Goal: Task Accomplishment & Management: Use online tool/utility

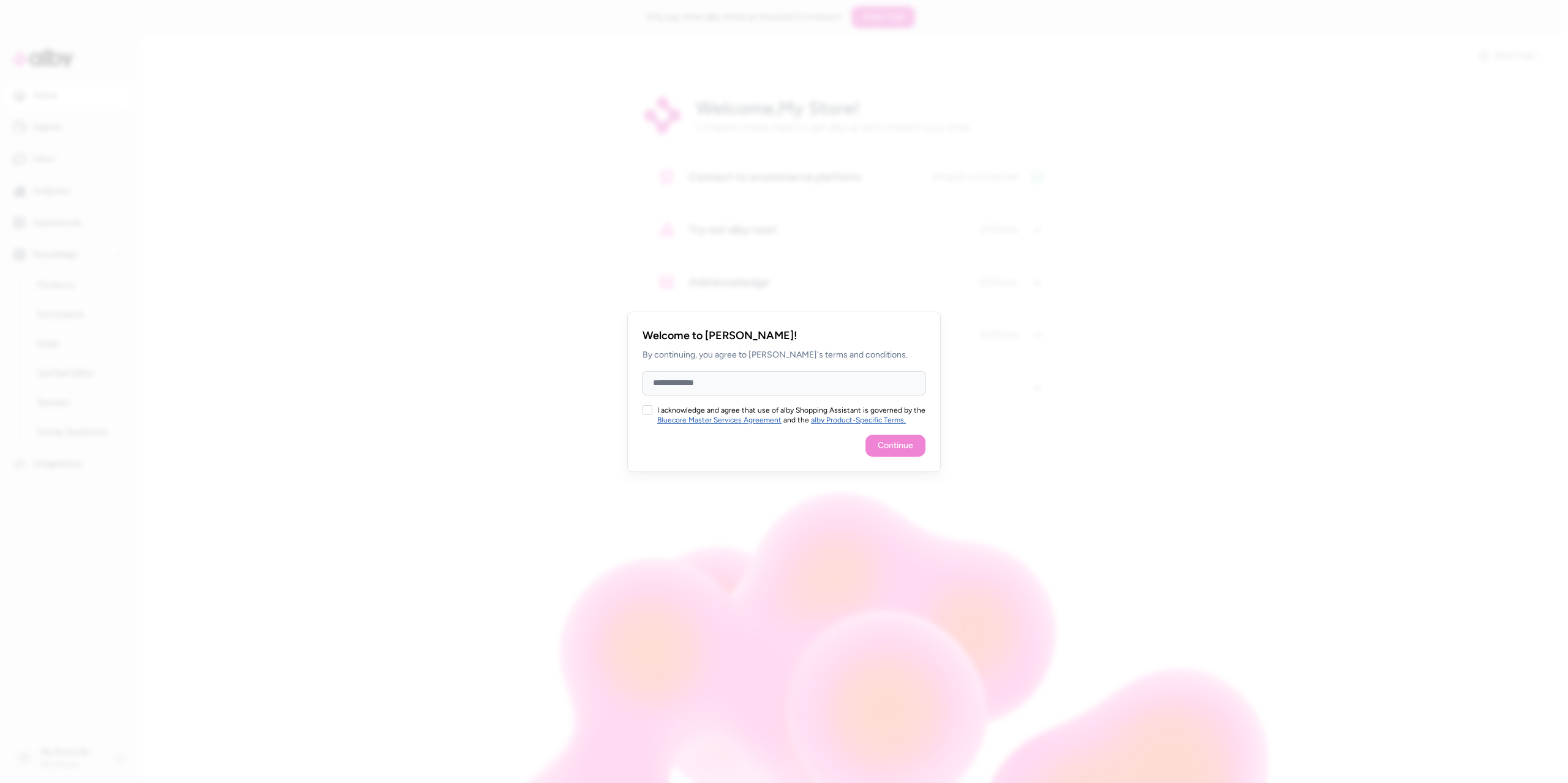
click at [695, 390] on input "Full Name" at bounding box center [784, 383] width 283 height 25
click at [426, 313] on div at bounding box center [784, 392] width 1568 height 783
click at [729, 392] on input "Full Name" at bounding box center [784, 383] width 283 height 25
paste input "**********"
type input "**********"
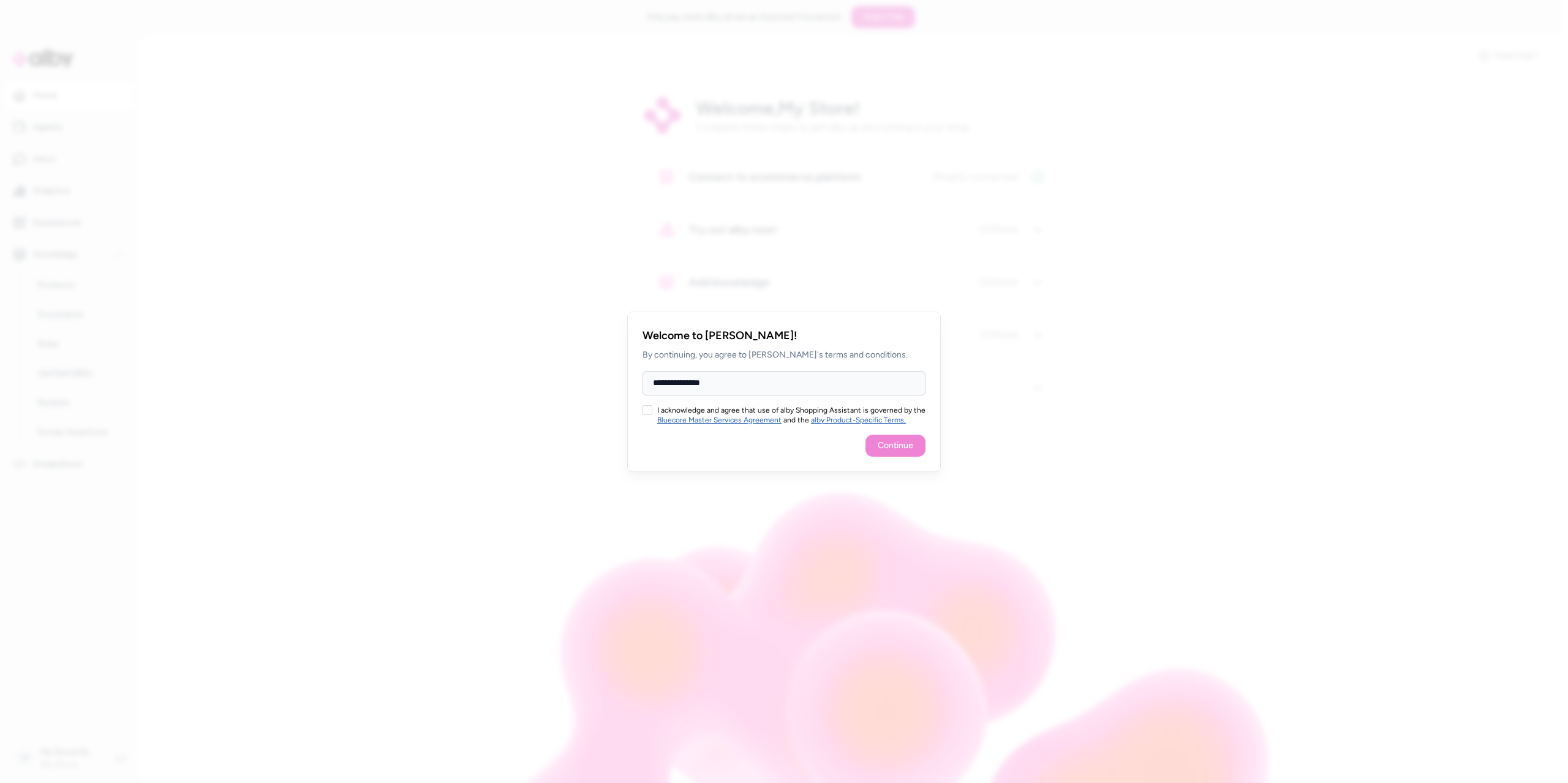
click at [649, 409] on button "I acknowledge and agree that use of alby Shopping Assistant is governed by the …" at bounding box center [648, 411] width 10 height 10
click at [896, 450] on button "Continue" at bounding box center [895, 445] width 60 height 22
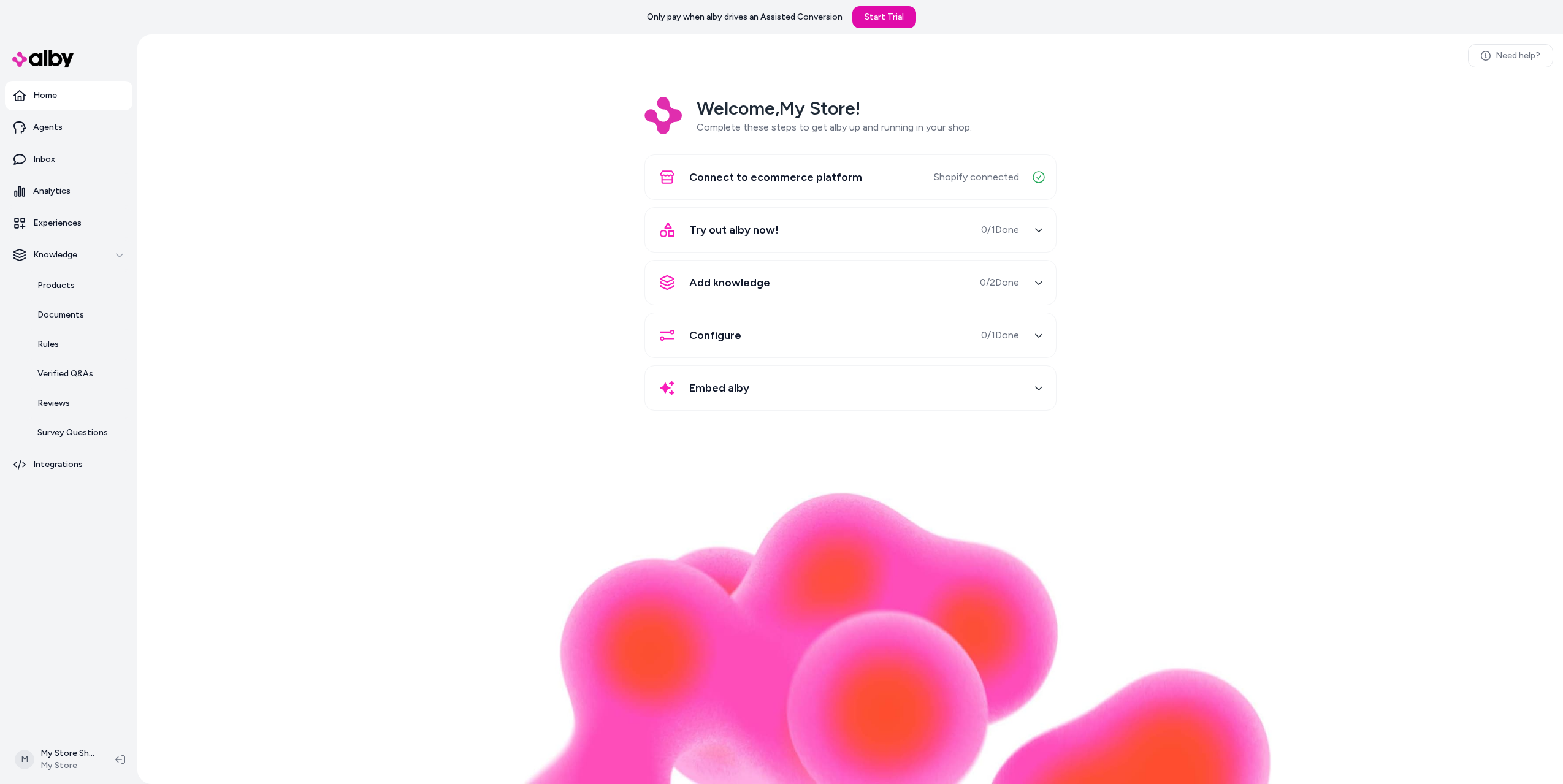
click at [1251, 300] on div "Welcome, My Store ! Complete these steps to get alby up and running in your sho…" at bounding box center [850, 263] width 1407 height 331
click at [1038, 232] on icon "button" at bounding box center [1039, 230] width 8 height 8
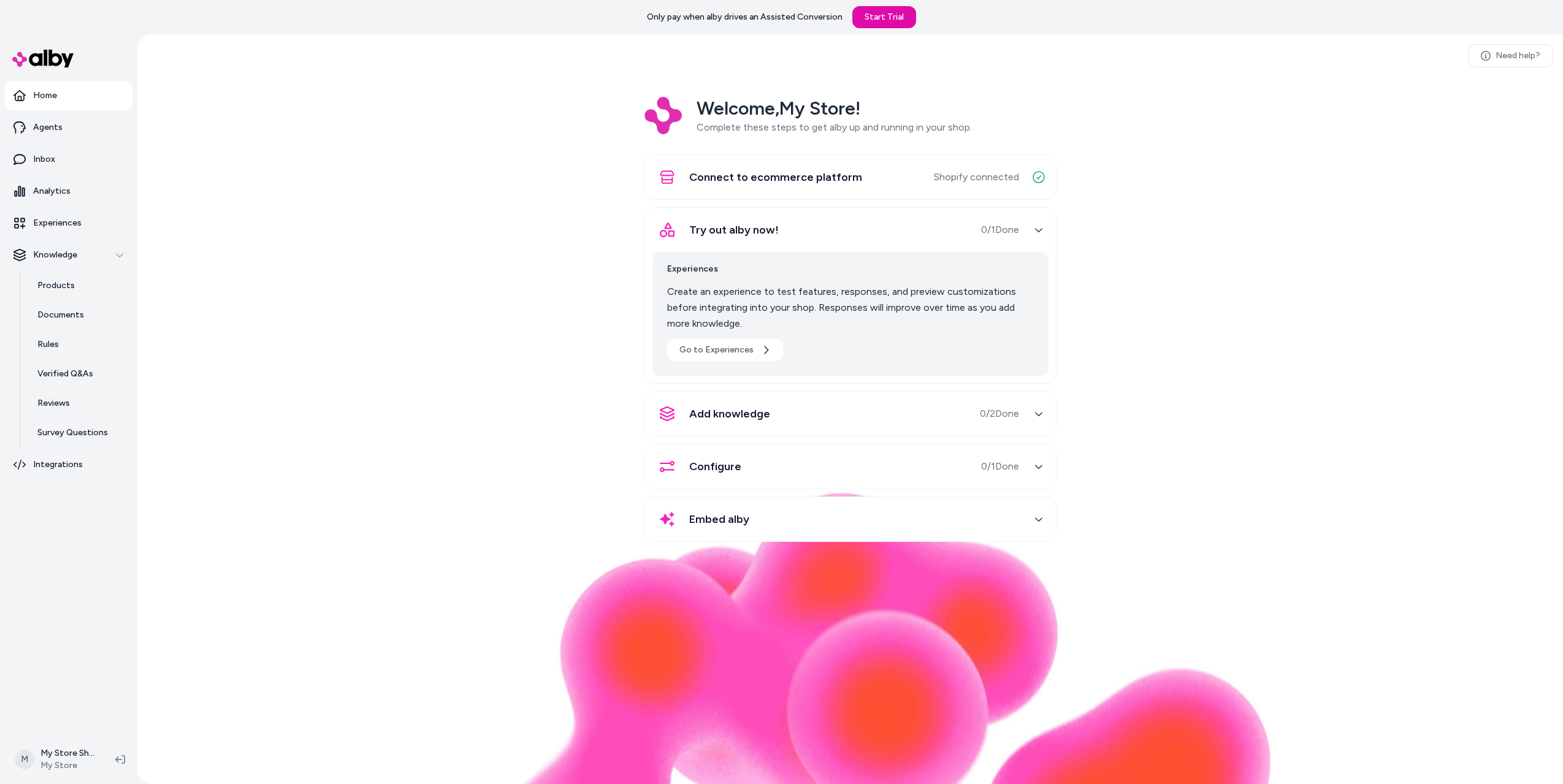
click at [1045, 413] on div "button" at bounding box center [1039, 414] width 20 height 20
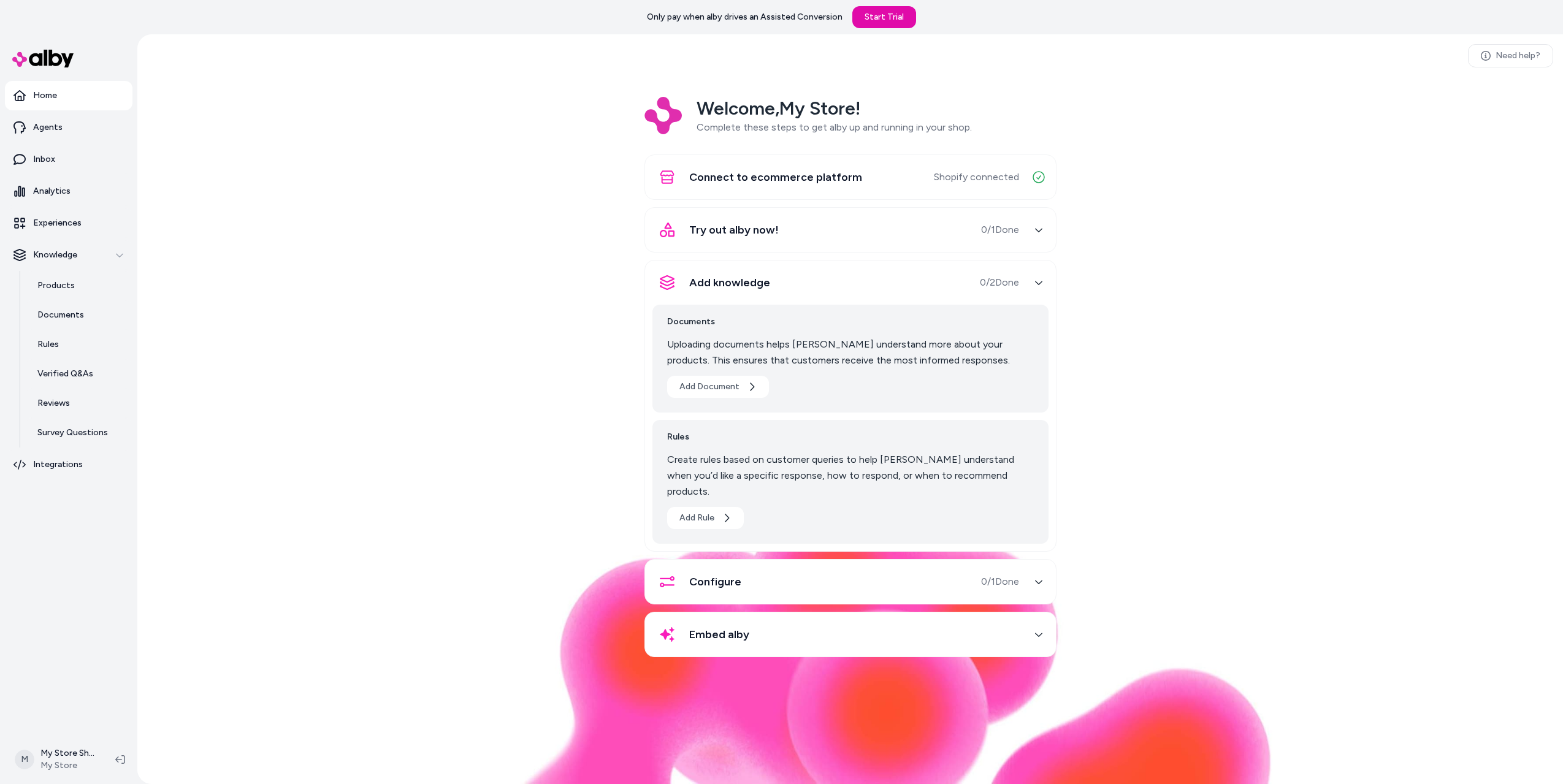
click at [773, 238] on span "Try out alby now!" at bounding box center [734, 230] width 89 height 17
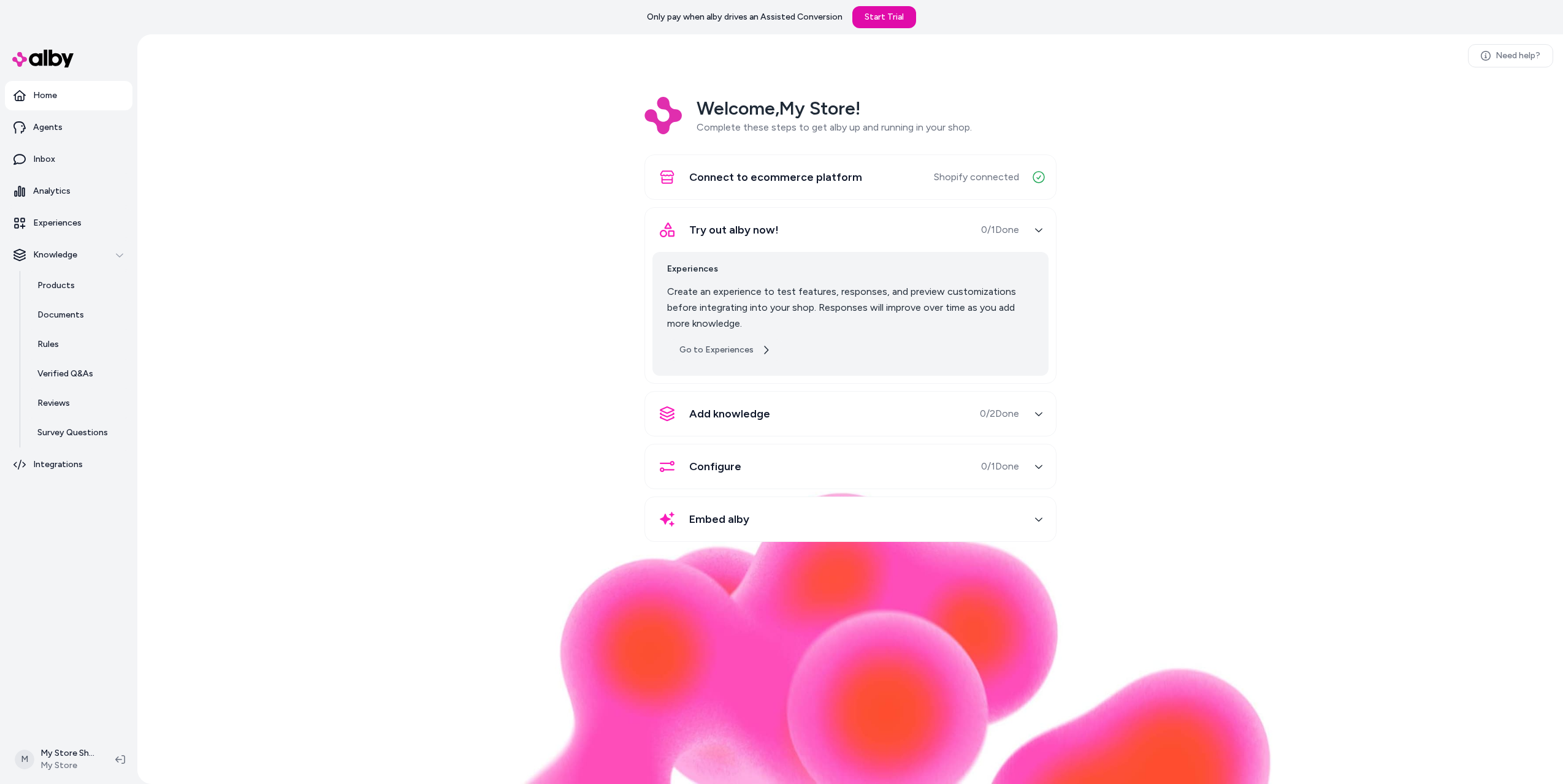
click at [738, 356] on link "Go to Experiences" at bounding box center [726, 350] width 116 height 22
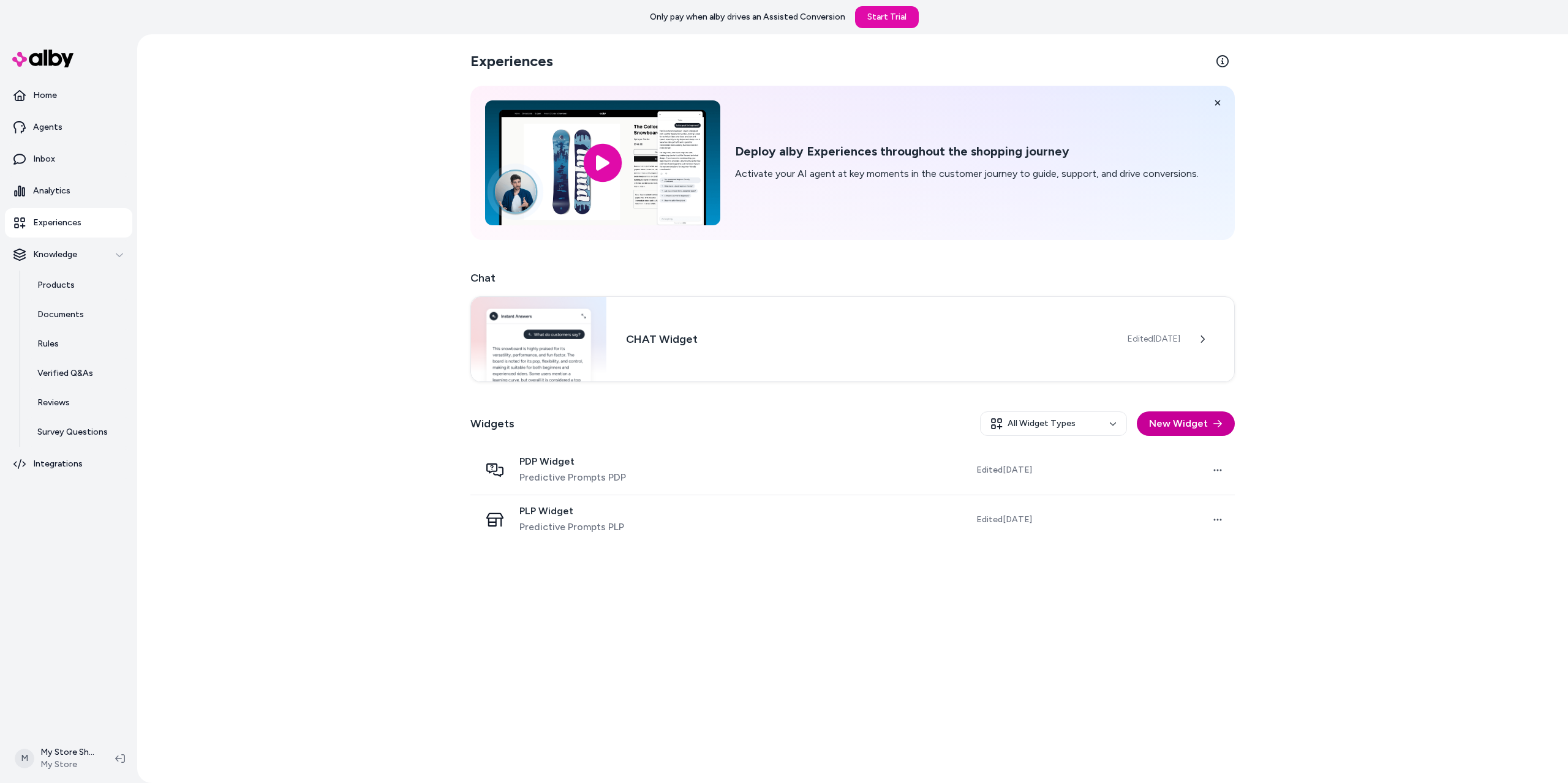
click at [1187, 422] on button "New Widget" at bounding box center [1186, 423] width 98 height 25
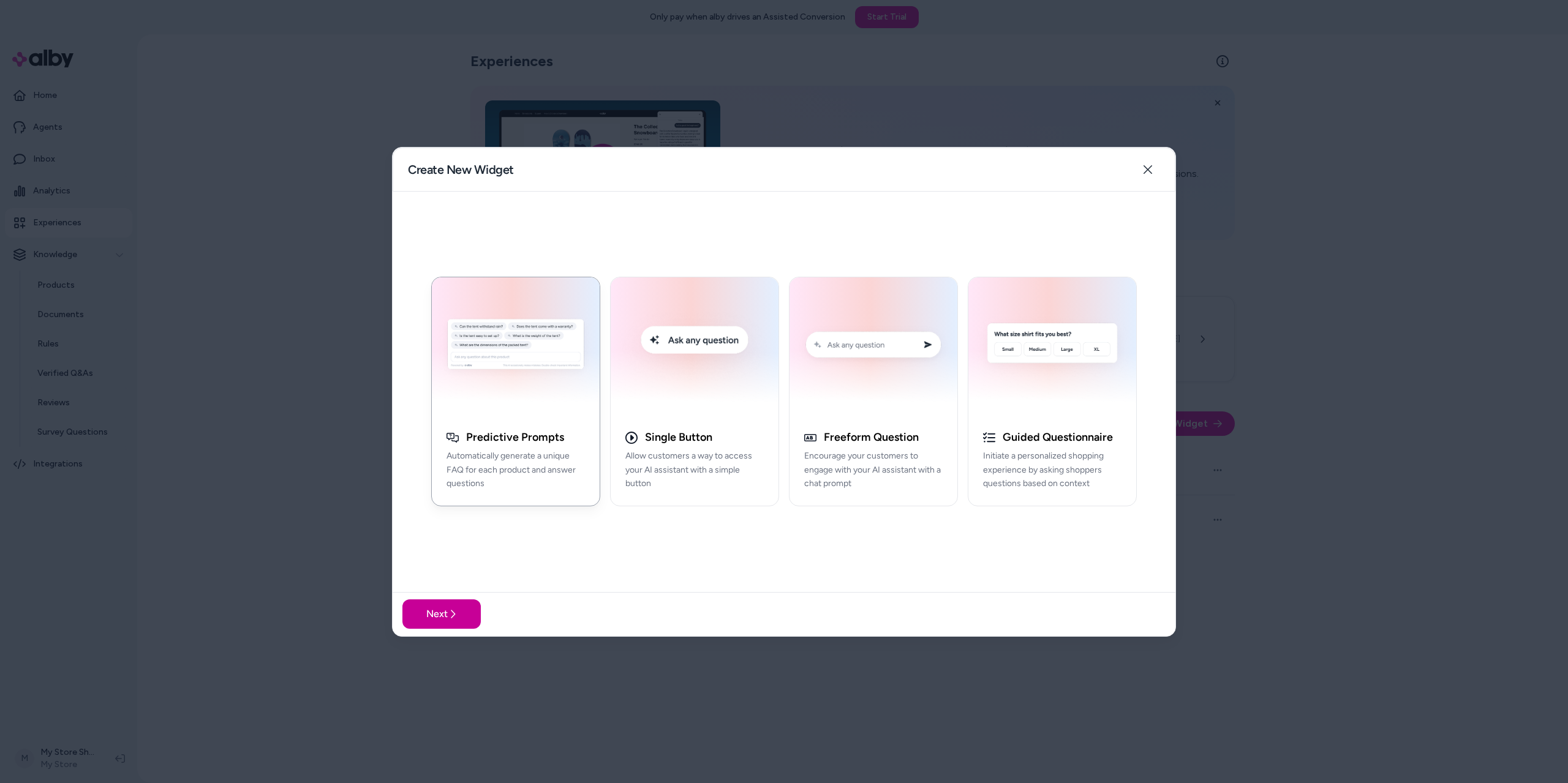
drag, startPoint x: 433, startPoint y: 615, endPoint x: 440, endPoint y: 613, distance: 7.3
click at [433, 615] on button "Next" at bounding box center [441, 614] width 78 height 30
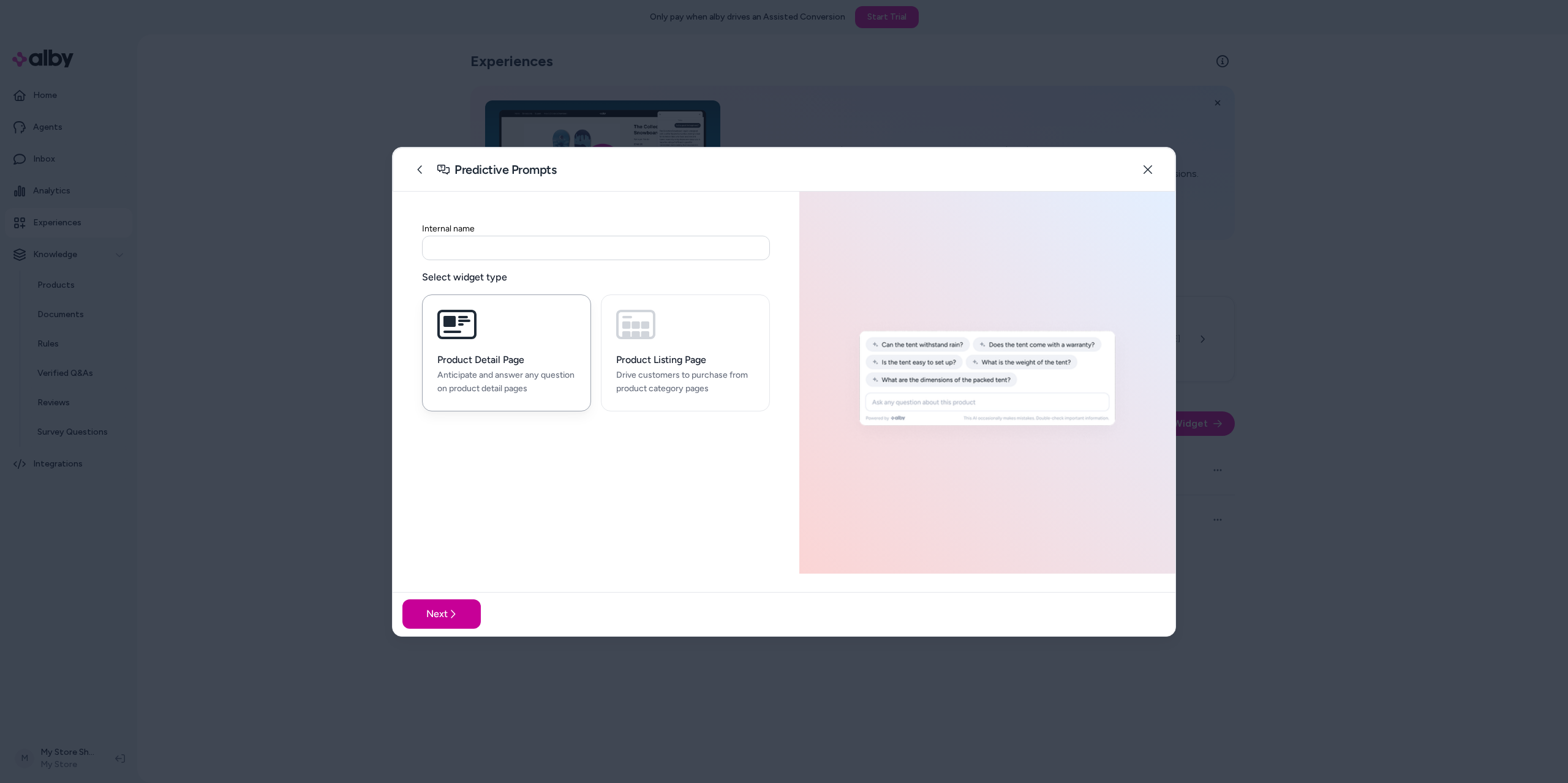
click at [424, 604] on button "Next" at bounding box center [441, 614] width 78 height 30
click at [501, 249] on input at bounding box center [596, 248] width 348 height 25
click at [437, 247] on input at bounding box center [596, 248] width 348 height 25
paste input "******"
type input "******"
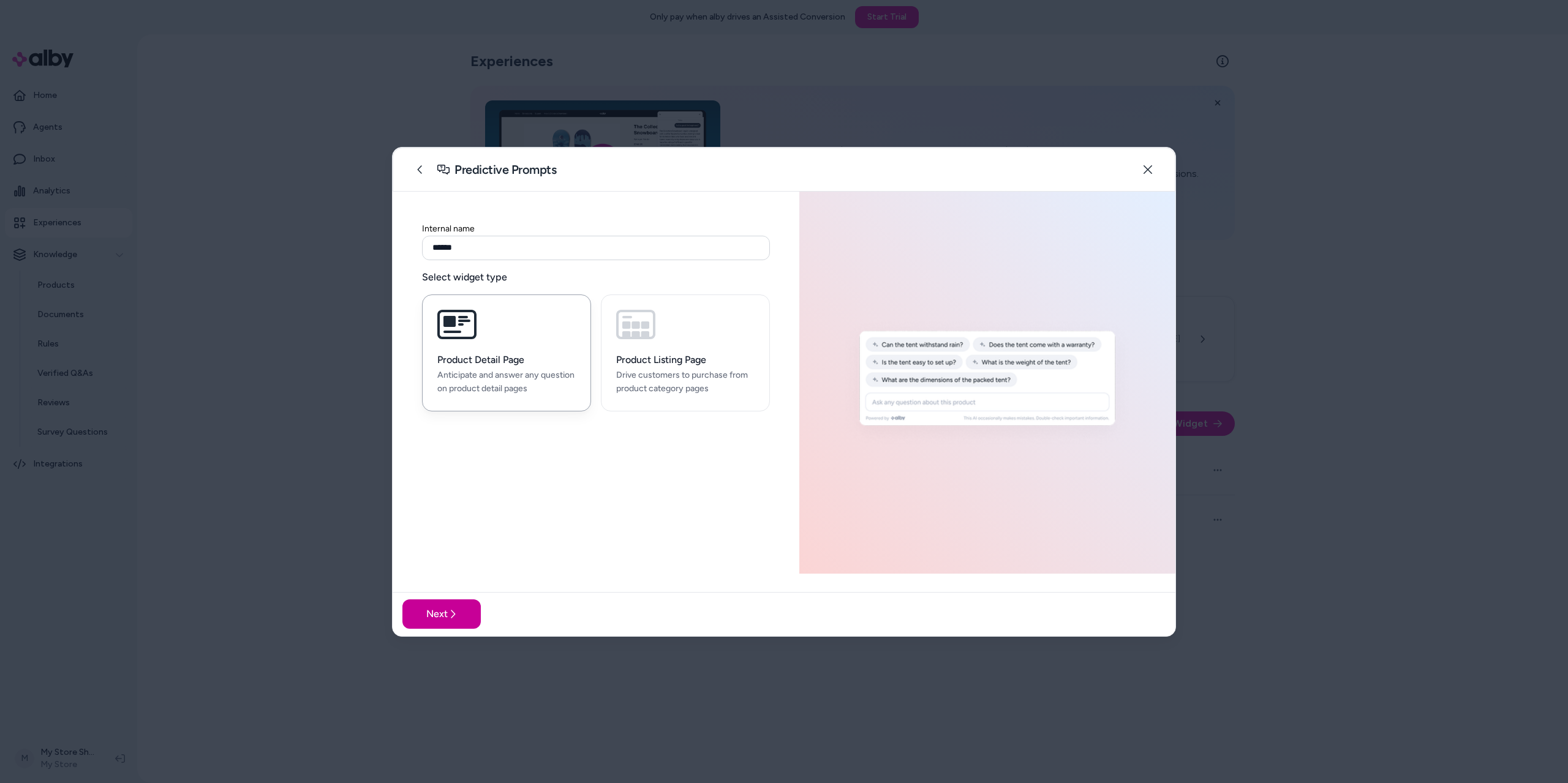
click at [450, 608] on button "Next" at bounding box center [441, 614] width 78 height 30
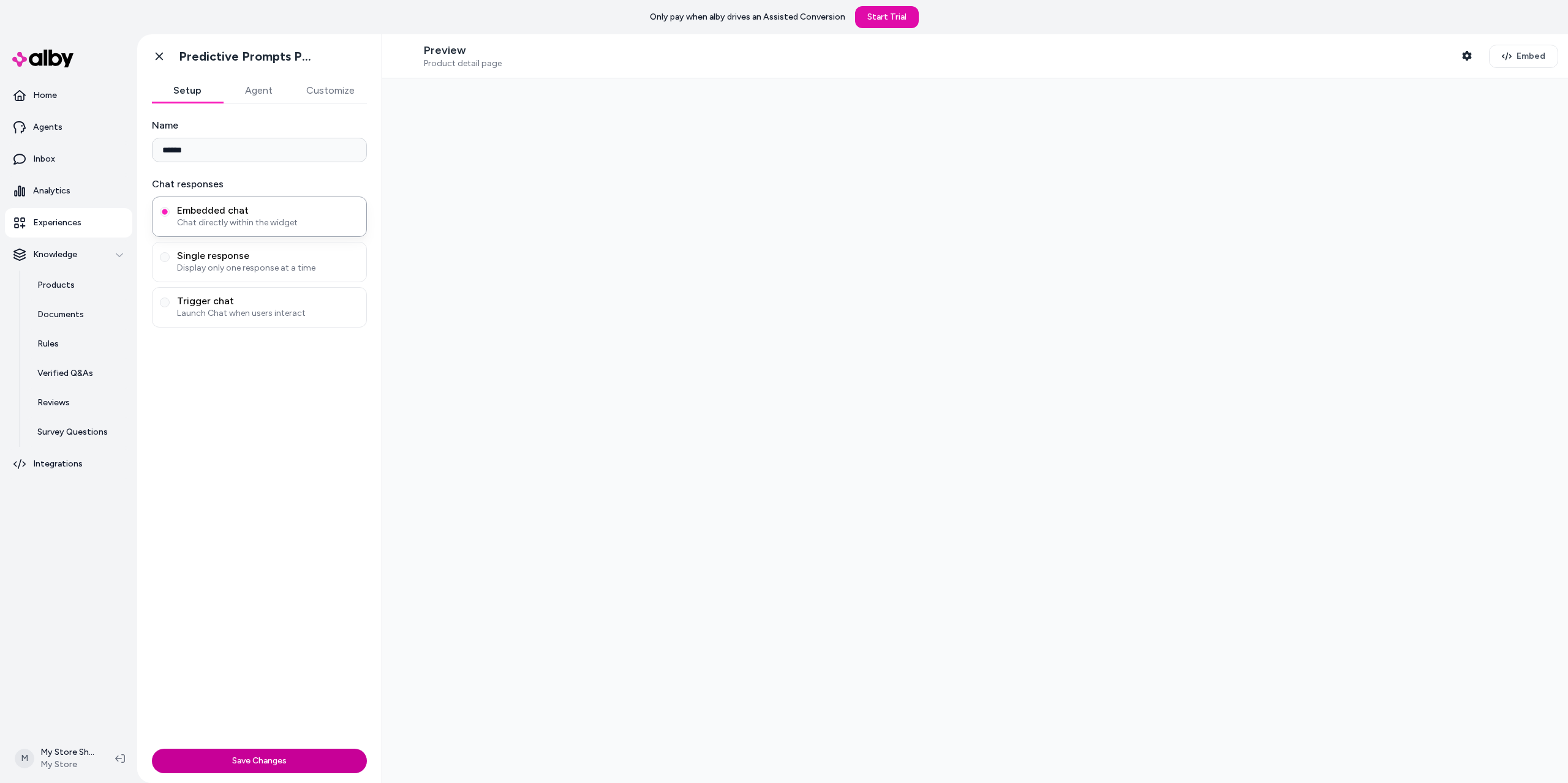
click at [289, 758] on button "Save Changes" at bounding box center [259, 761] width 215 height 25
click at [245, 92] on button "Agent" at bounding box center [258, 90] width 71 height 25
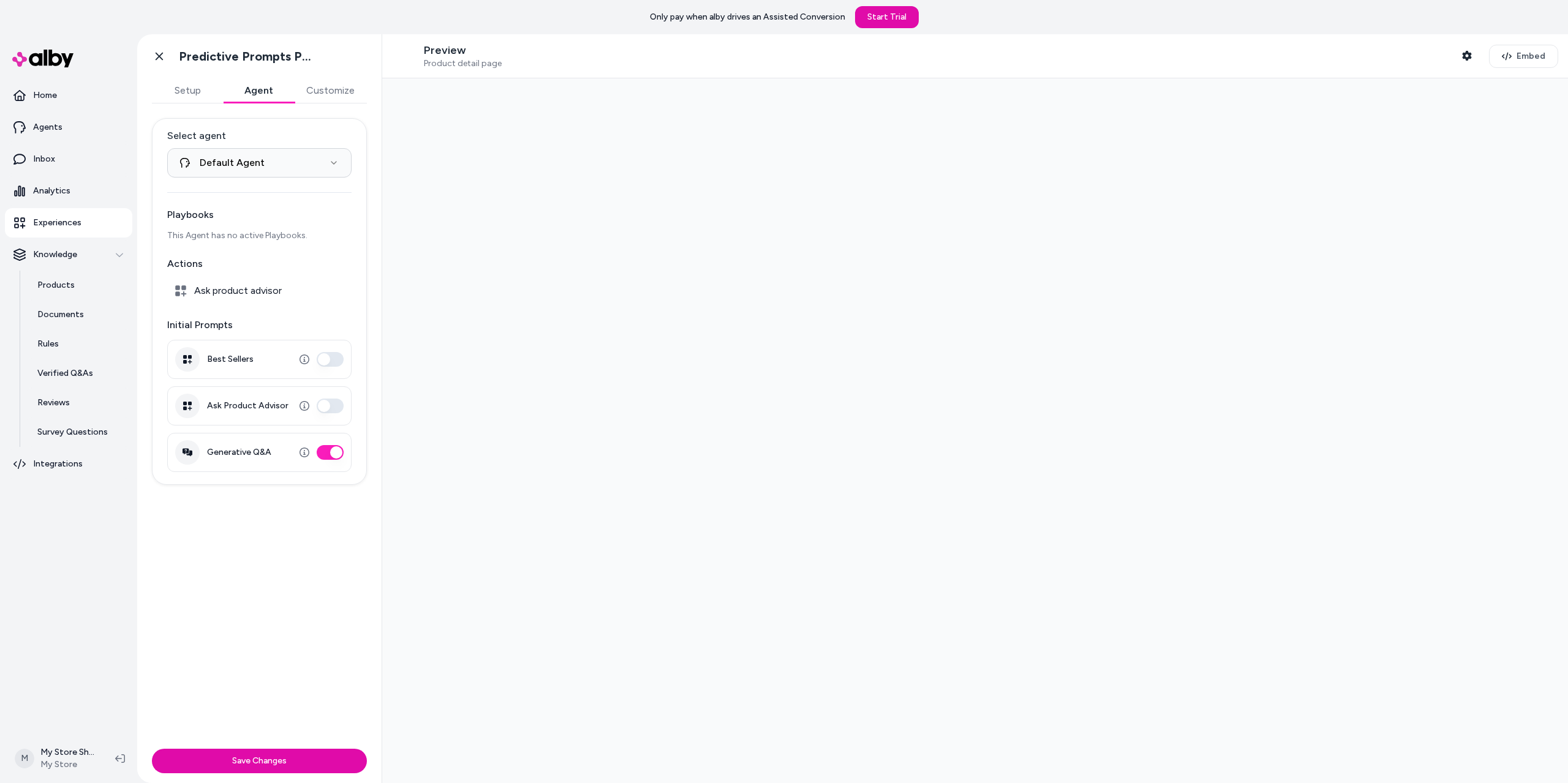
click at [349, 93] on button "Customize" at bounding box center [330, 90] width 73 height 25
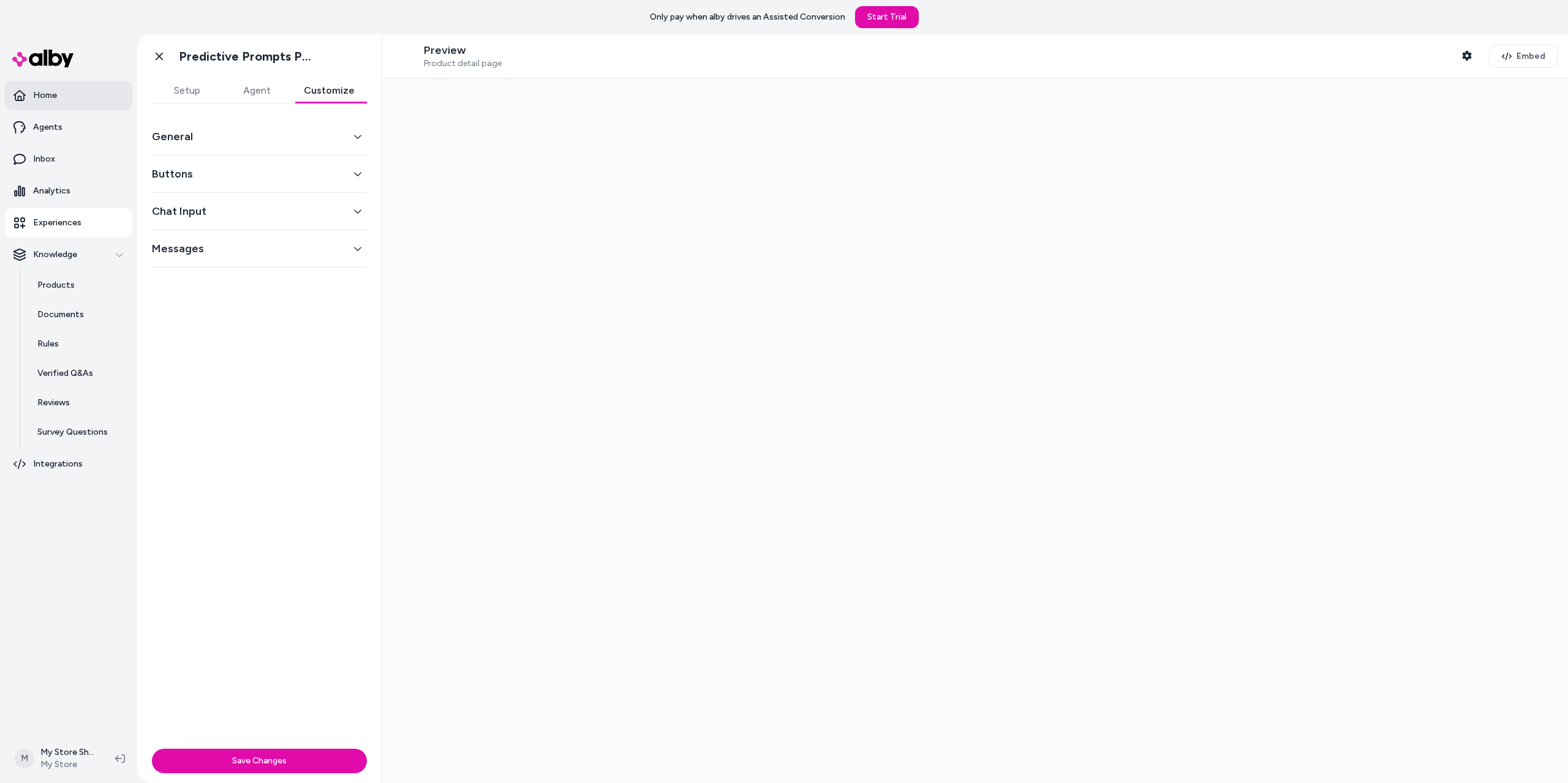
click at [67, 98] on link "Home" at bounding box center [69, 95] width 127 height 30
click at [179, 94] on button "Setup" at bounding box center [187, 90] width 70 height 25
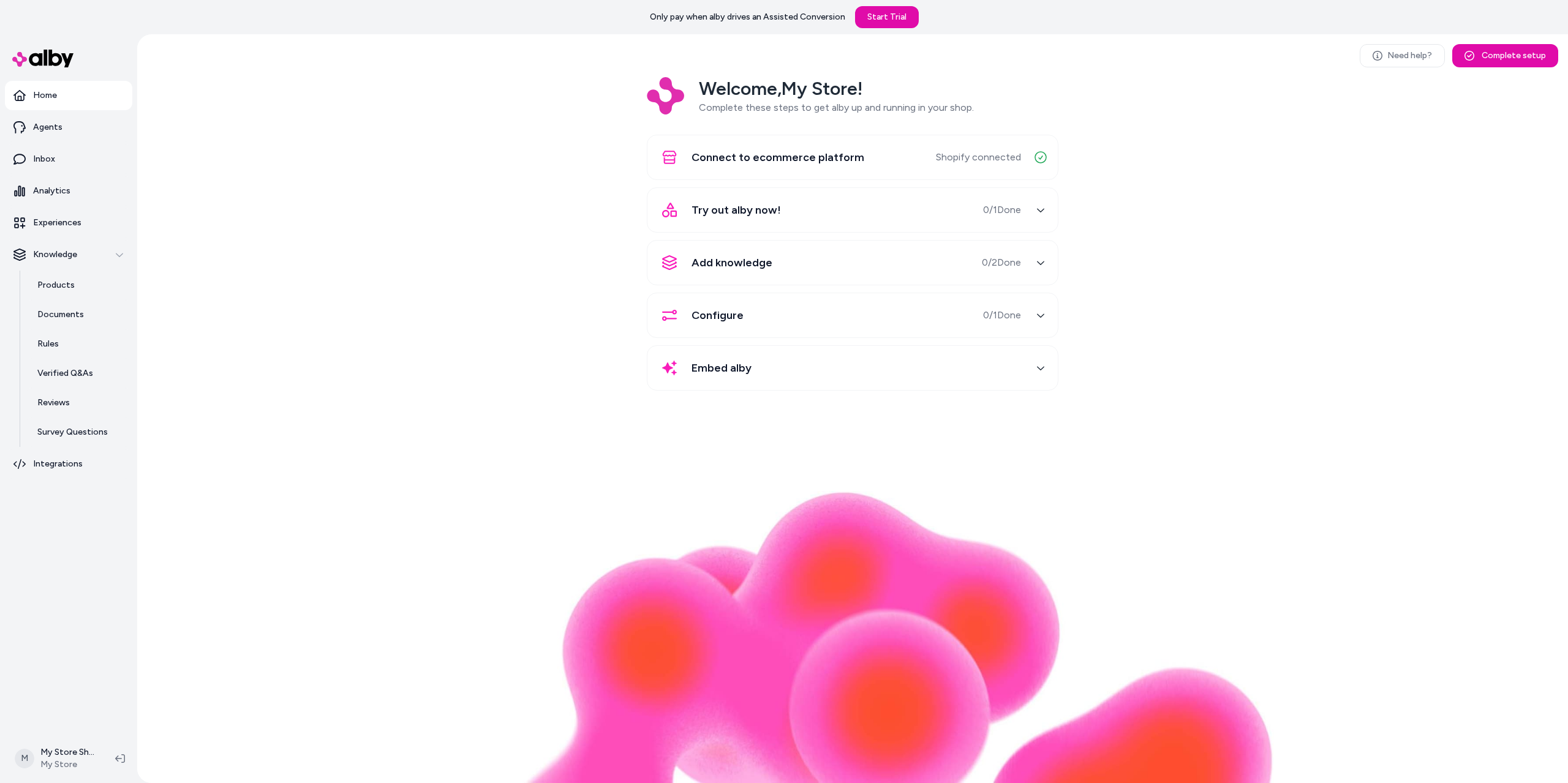
click at [1046, 210] on div "button" at bounding box center [1041, 210] width 20 height 20
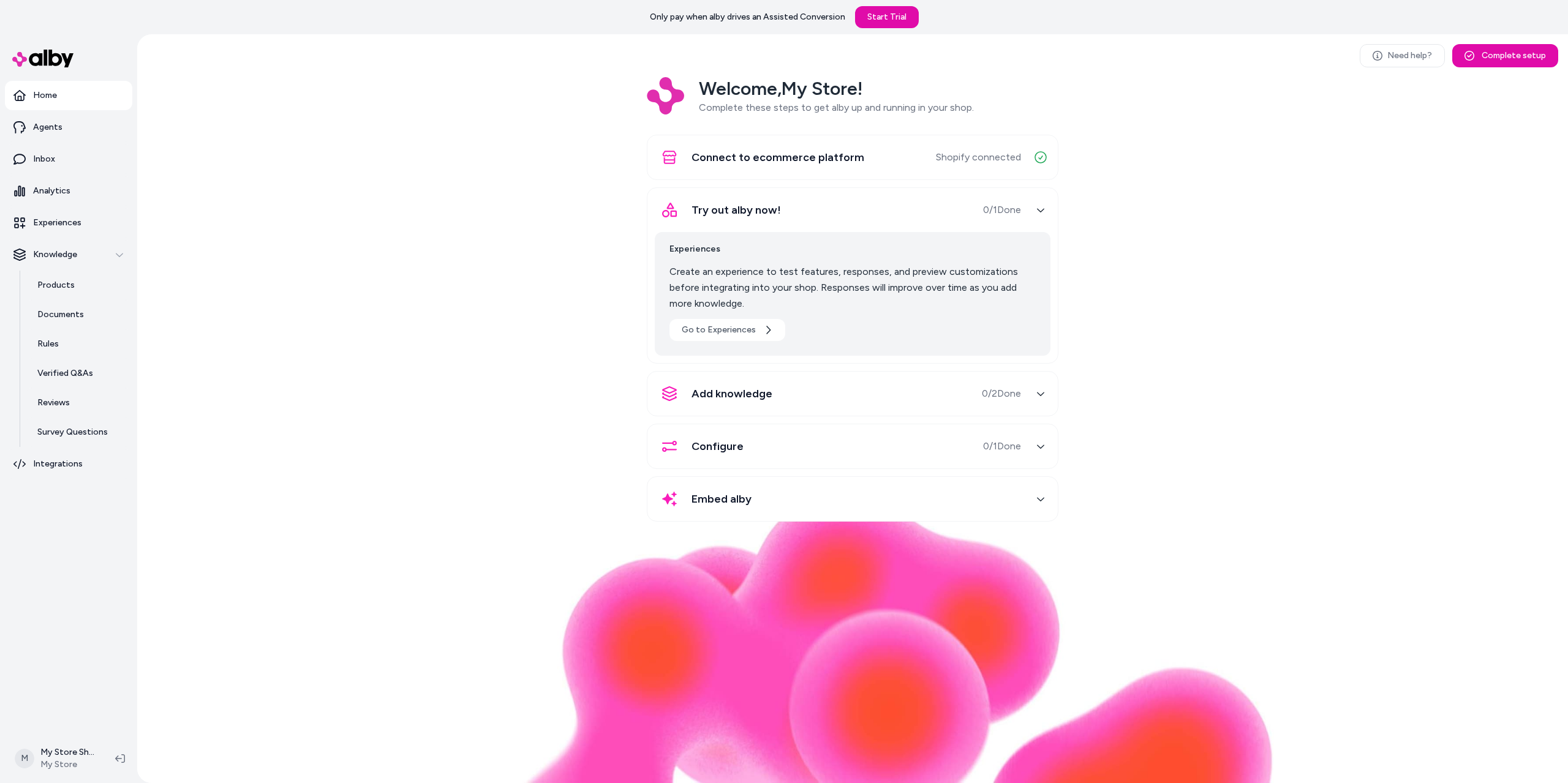
click at [1034, 396] on div "button" at bounding box center [1041, 394] width 20 height 20
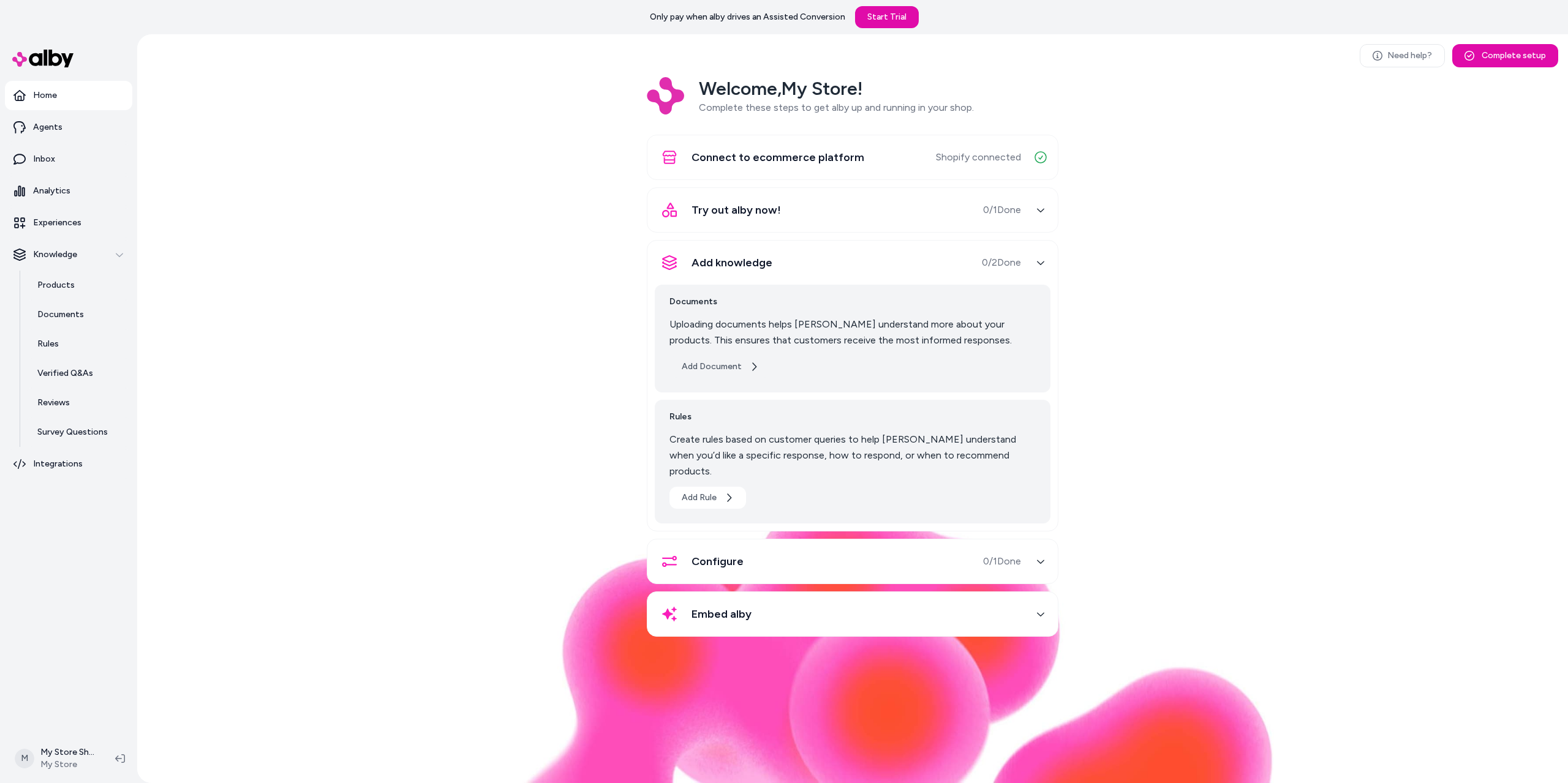
click at [731, 368] on button "Add Document" at bounding box center [720, 366] width 102 height 22
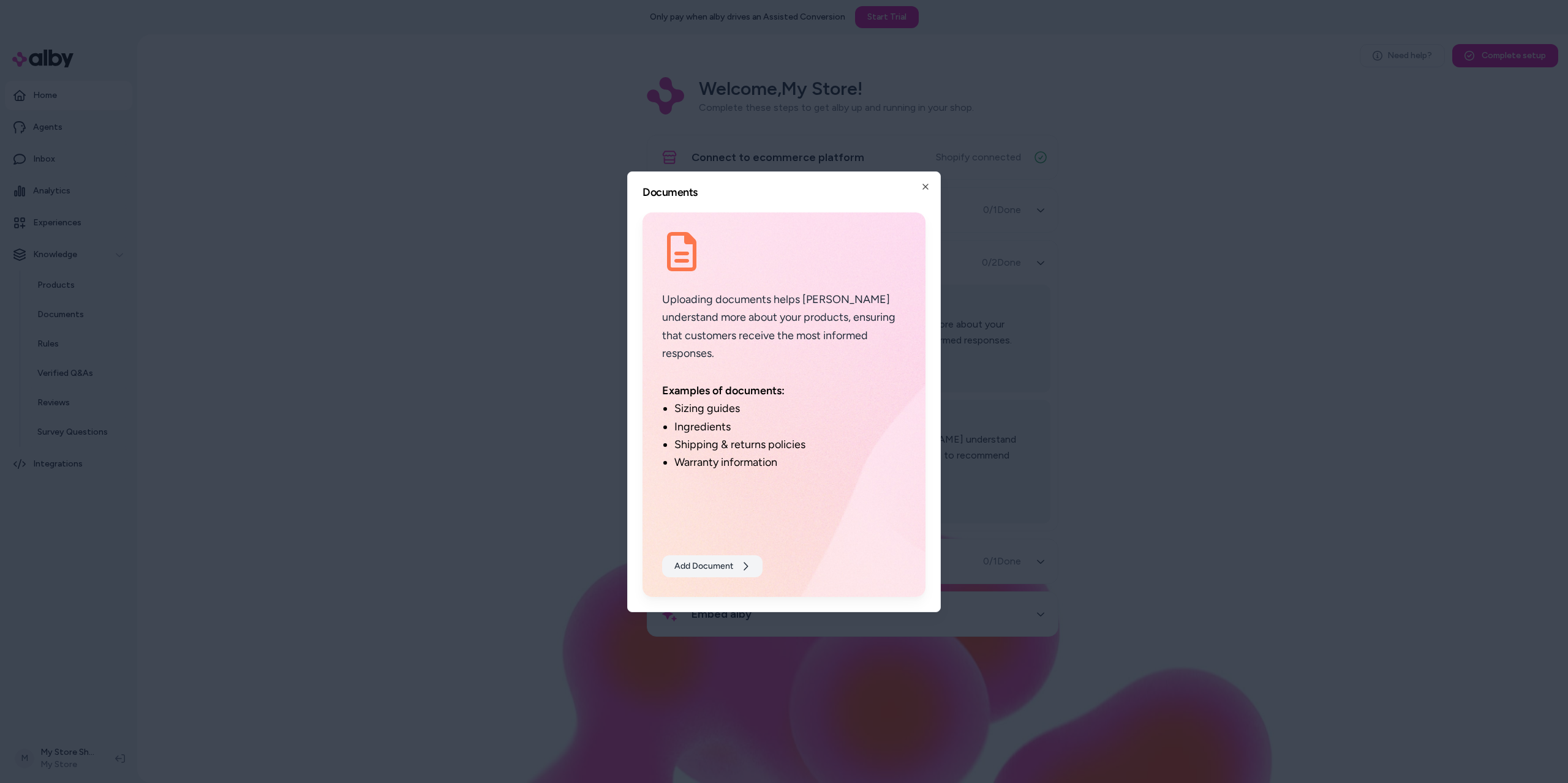
click at [731, 568] on button "Add Document" at bounding box center [713, 566] width 100 height 22
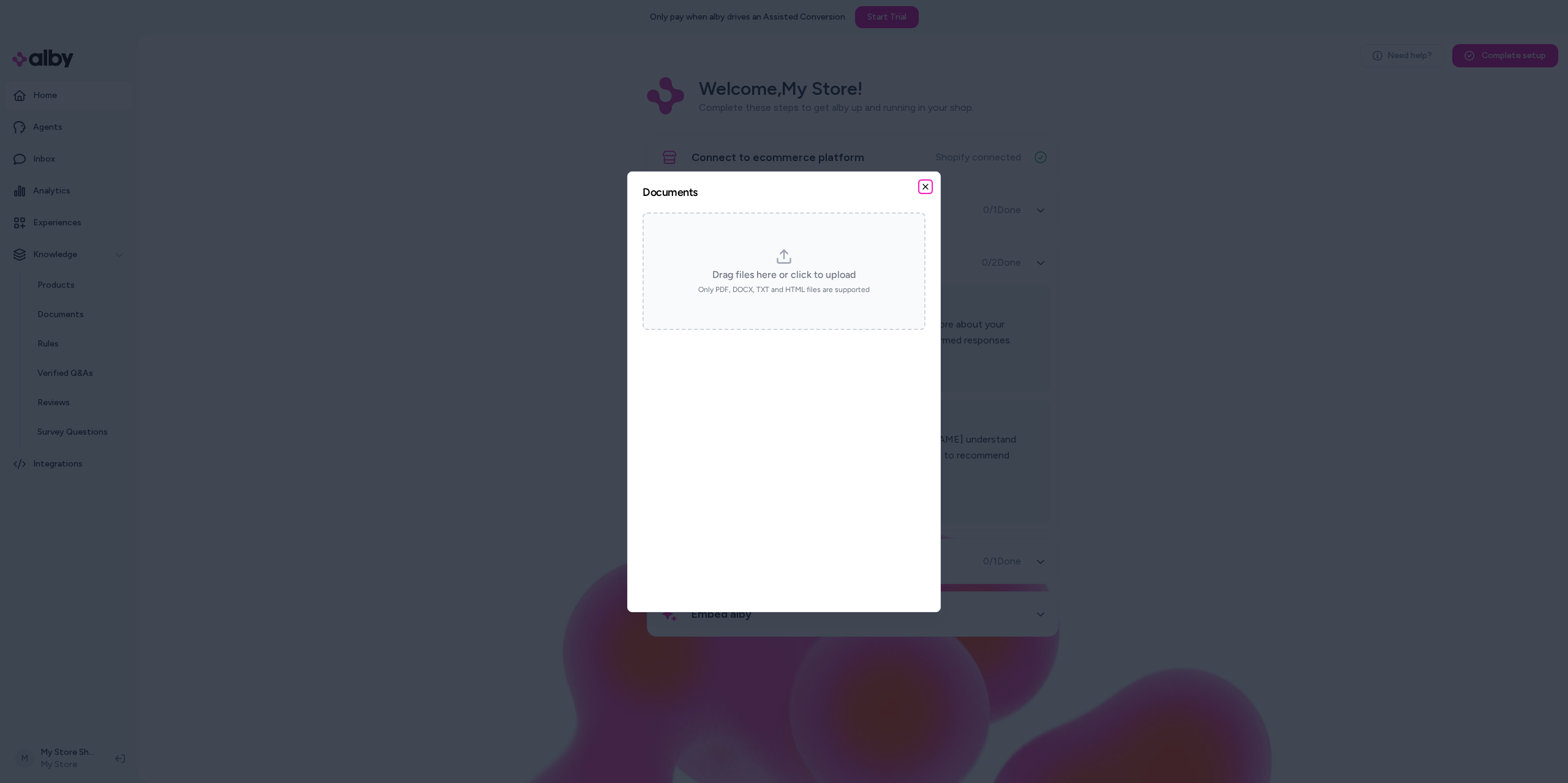
click at [928, 182] on icon "button" at bounding box center [925, 187] width 10 height 10
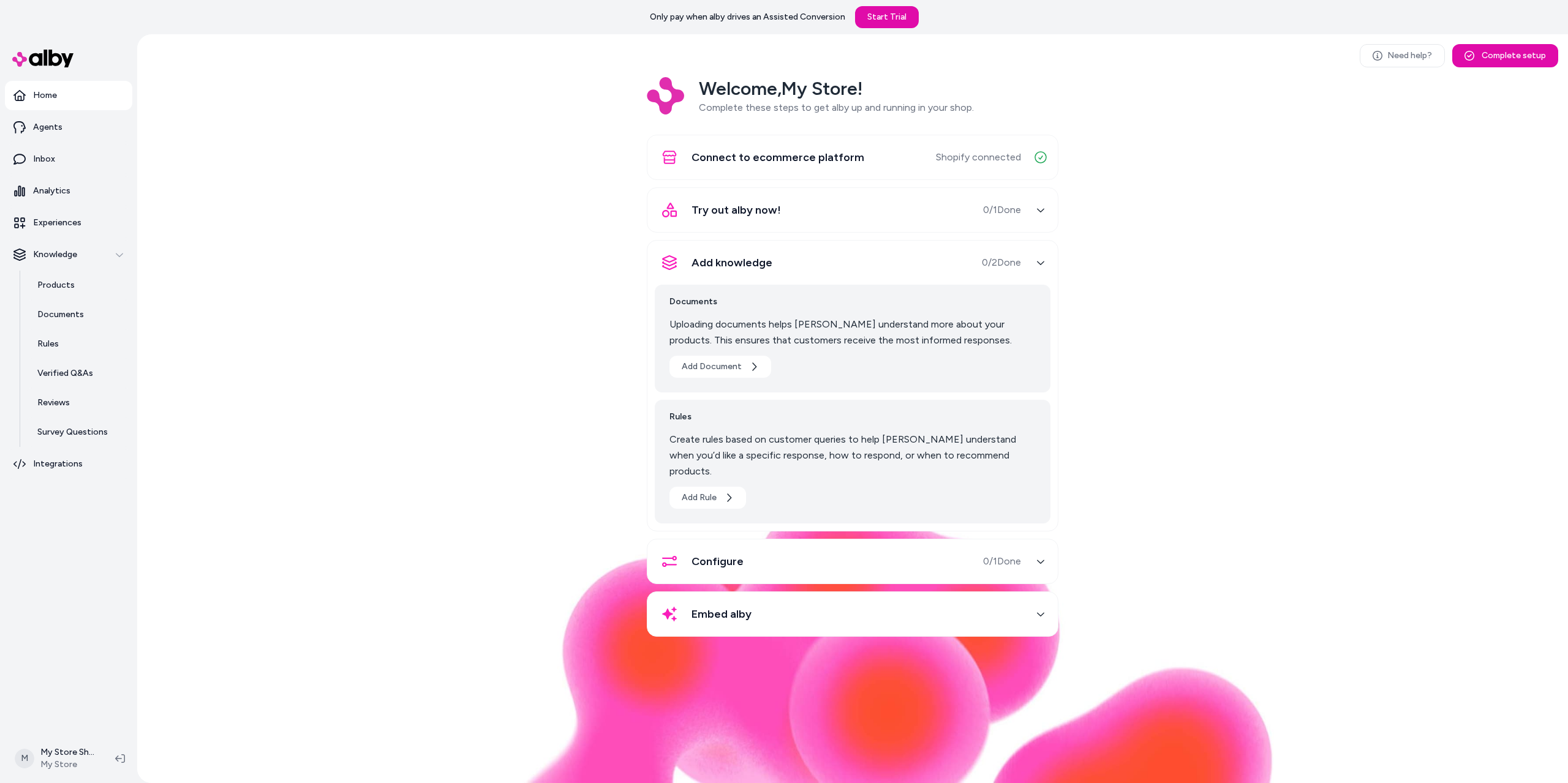
click at [556, 206] on div "Welcome, My Store ! Complete these steps to get alby up and running in your sho…" at bounding box center [853, 365] width 1411 height 577
click at [900, 601] on div "Embed alby" at bounding box center [838, 614] width 366 height 30
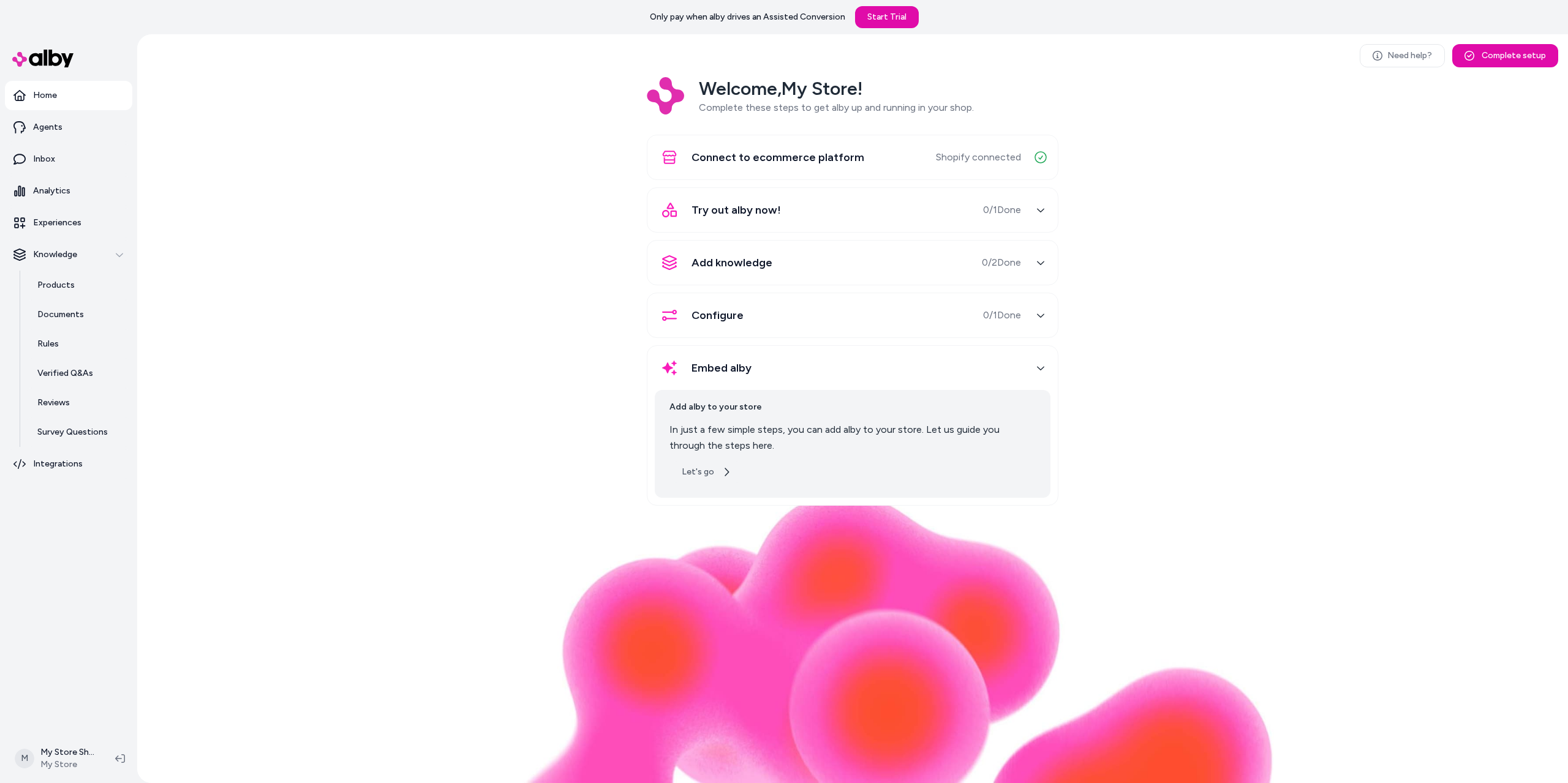
click at [711, 473] on button "Let's go" at bounding box center [706, 471] width 74 height 22
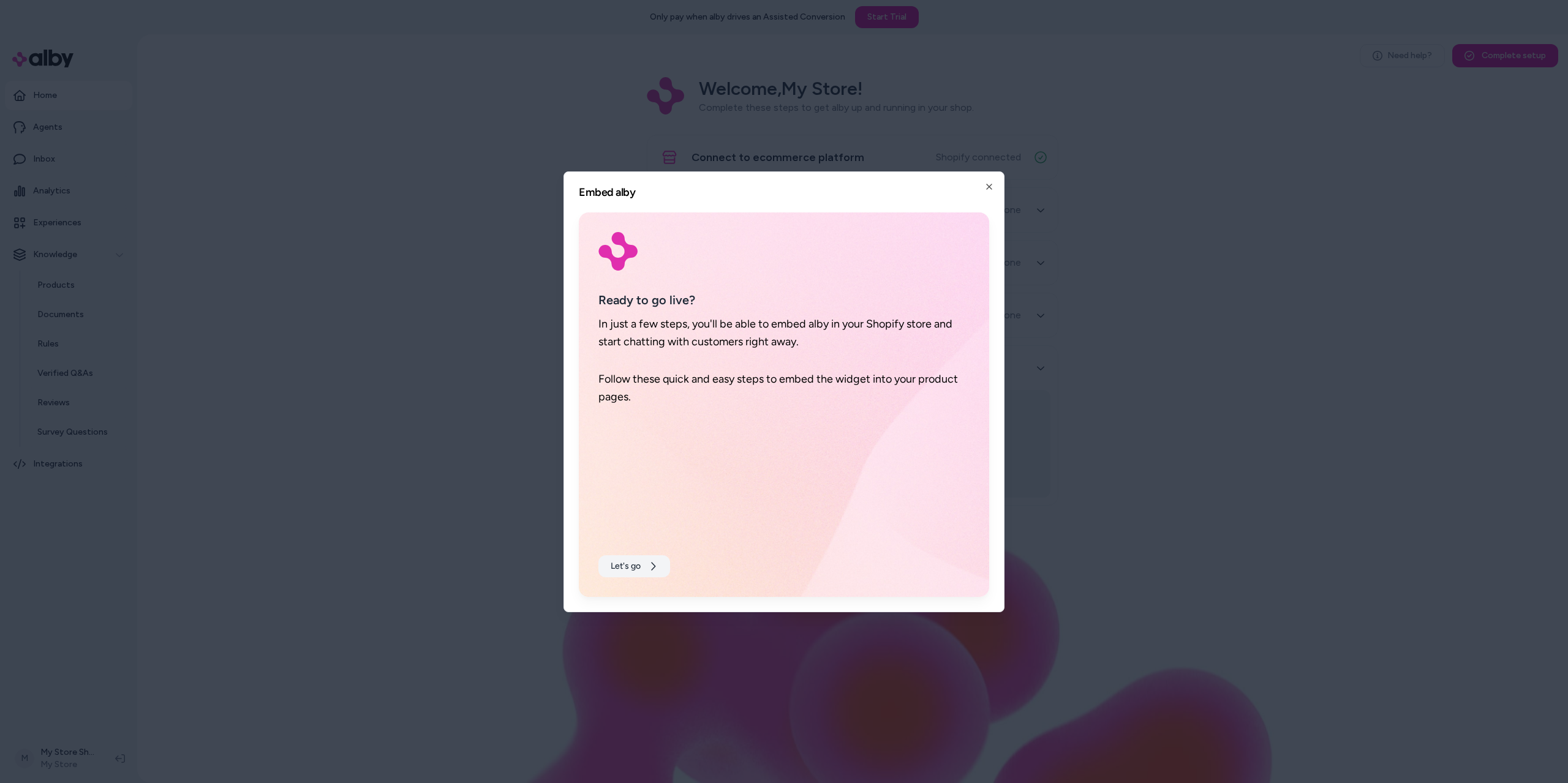
click at [643, 563] on button "Let's go" at bounding box center [633, 566] width 71 height 22
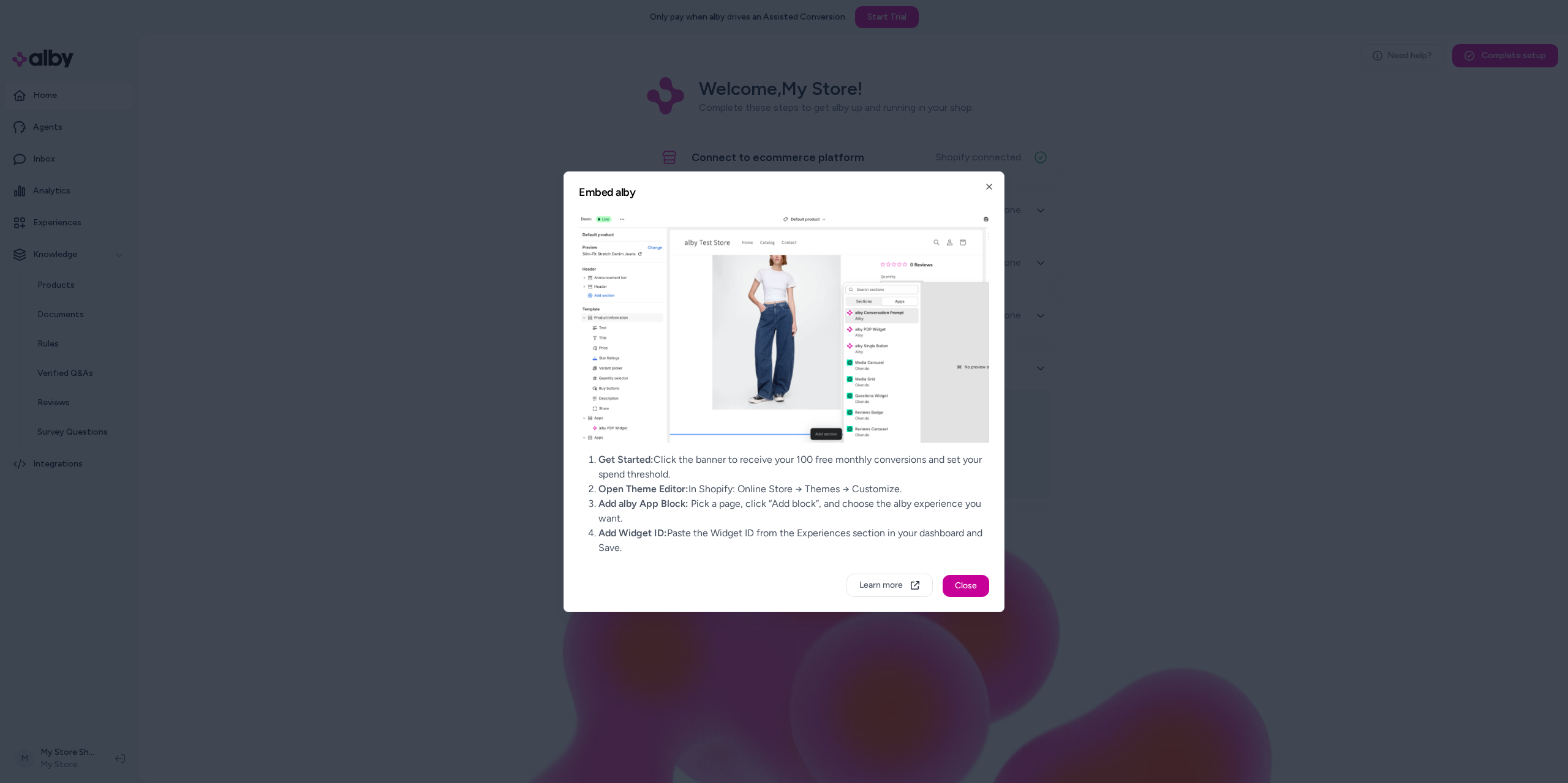
click at [966, 587] on button "Close" at bounding box center [966, 586] width 47 height 22
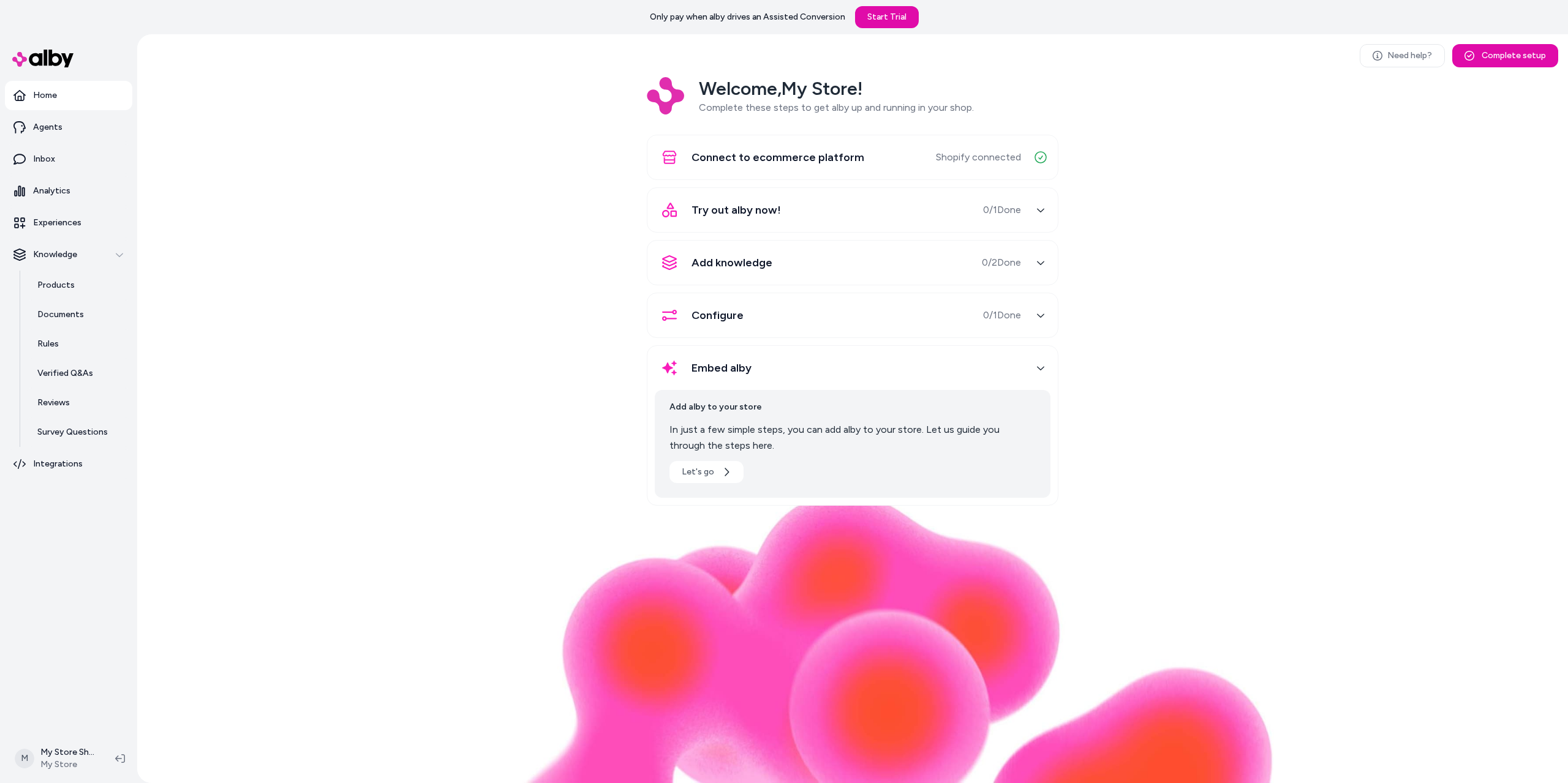
click at [1231, 165] on div "Welcome, My Store ! Complete these steps to get alby up and running in your sho…" at bounding box center [853, 300] width 1411 height 446
